Goal: Transaction & Acquisition: Purchase product/service

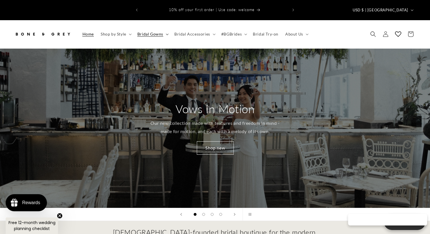
click at [154, 32] on span "Bridal Gowns" at bounding box center [150, 34] width 26 height 5
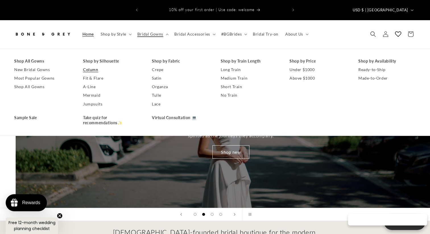
click at [92, 65] on link "Column" at bounding box center [111, 69] width 57 height 9
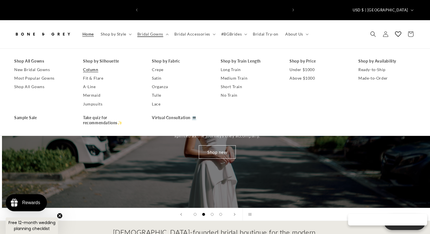
scroll to position [0, 146]
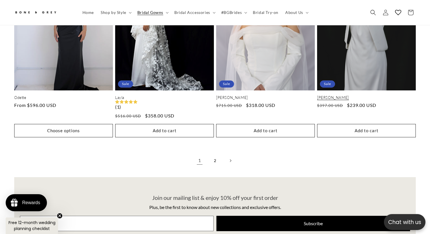
scroll to position [1250, 0]
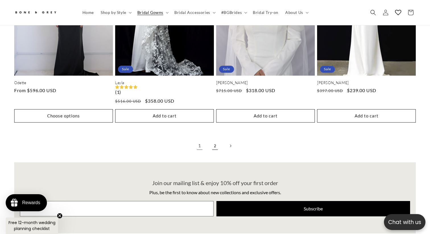
click at [217, 140] on link "2" at bounding box center [215, 146] width 13 height 13
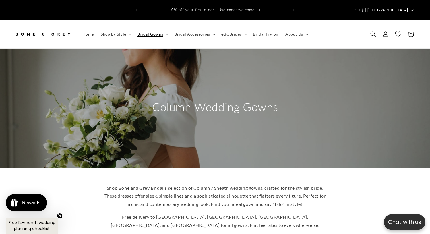
click at [166, 34] on icon at bounding box center [167, 34] width 3 height 1
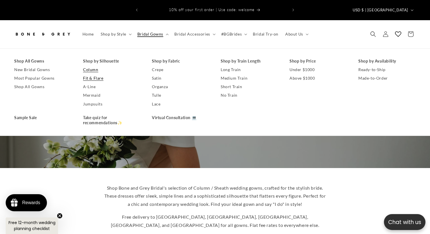
click at [100, 74] on link "Fit & Flare" at bounding box center [111, 78] width 57 height 9
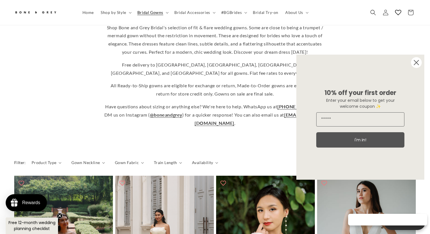
scroll to position [157, 0]
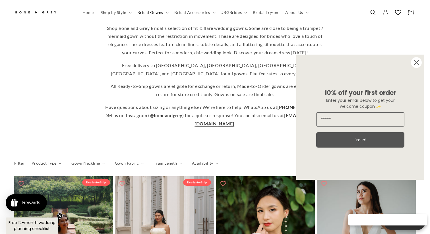
click at [417, 64] on circle "Close dialog" at bounding box center [416, 62] width 11 height 11
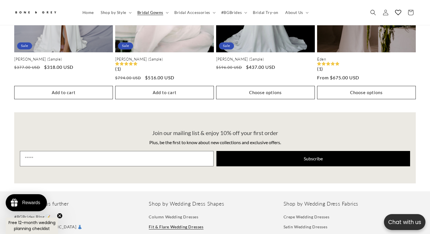
scroll to position [0, 293]
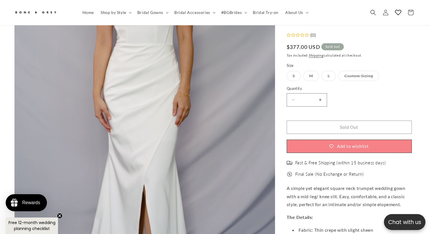
scroll to position [70, 0]
